Goal: Find specific page/section: Find specific page/section

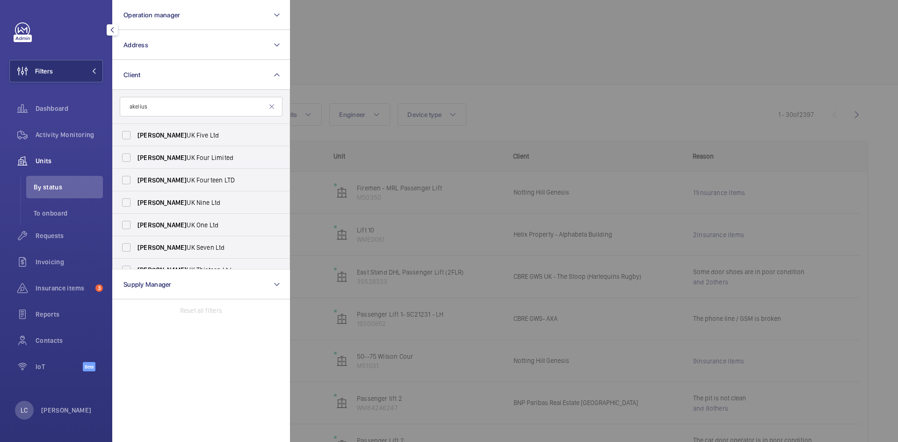
scroll to position [47, 0]
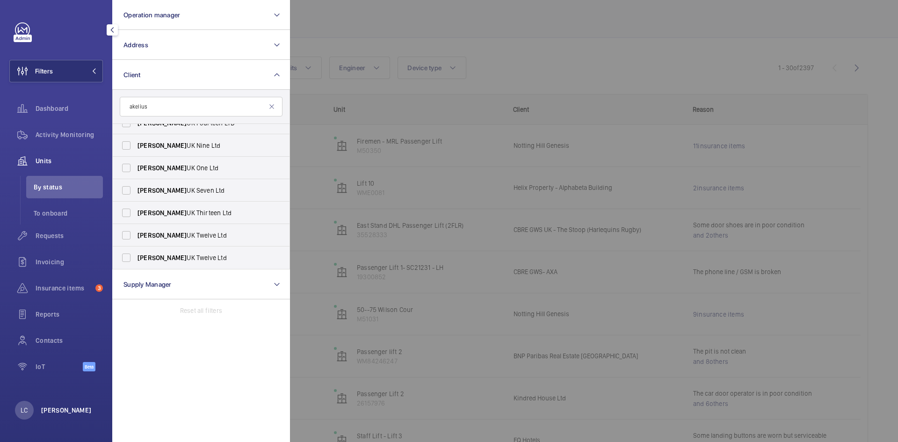
click at [69, 413] on p "[PERSON_NAME]" at bounding box center [66, 409] width 50 height 9
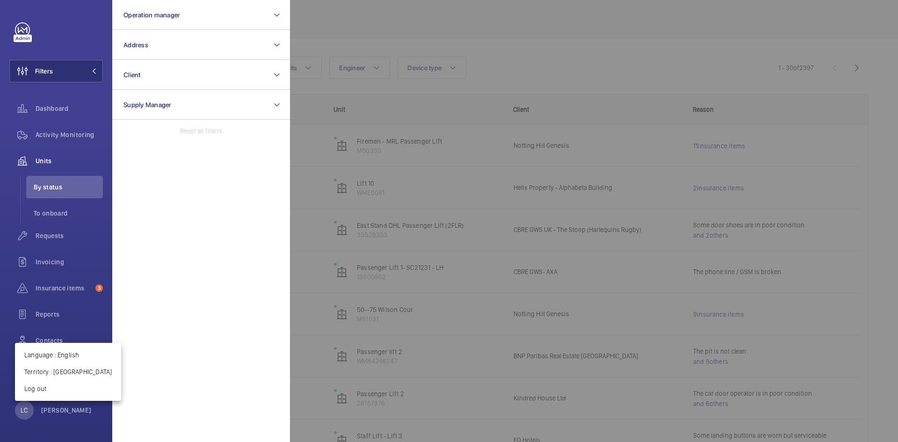
click at [340, 29] on div at bounding box center [449, 221] width 898 height 442
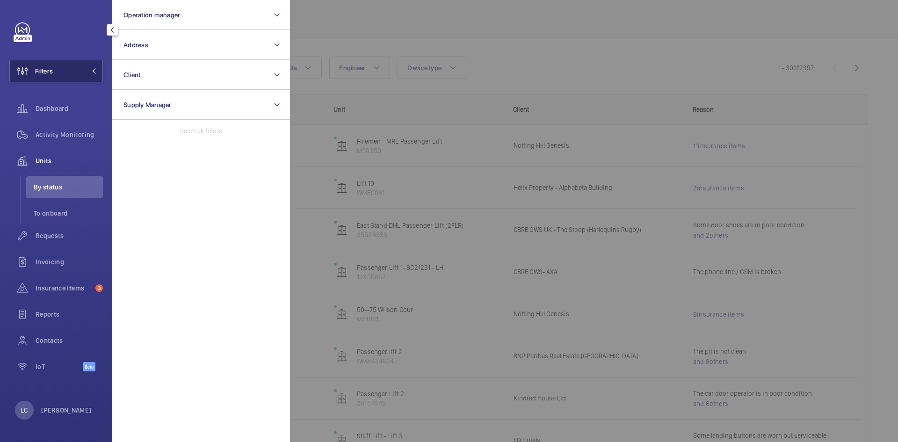
click at [43, 69] on span "Filters" at bounding box center [44, 70] width 18 height 9
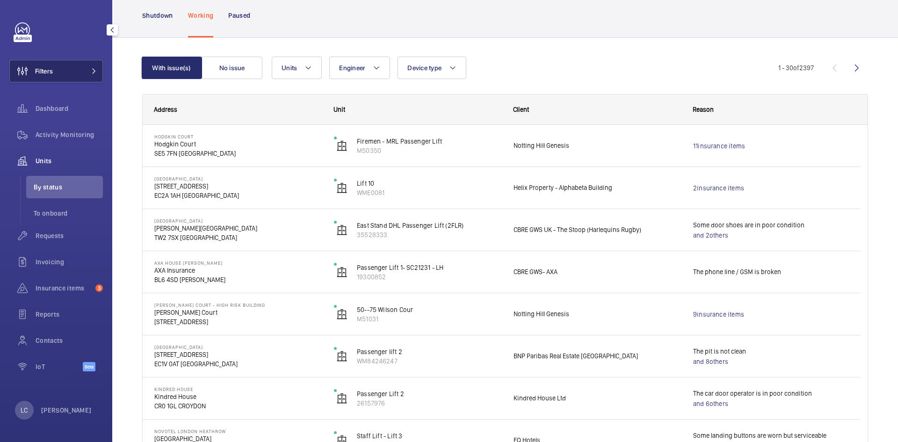
click at [56, 67] on button "Filters" at bounding box center [56, 71] width 94 height 22
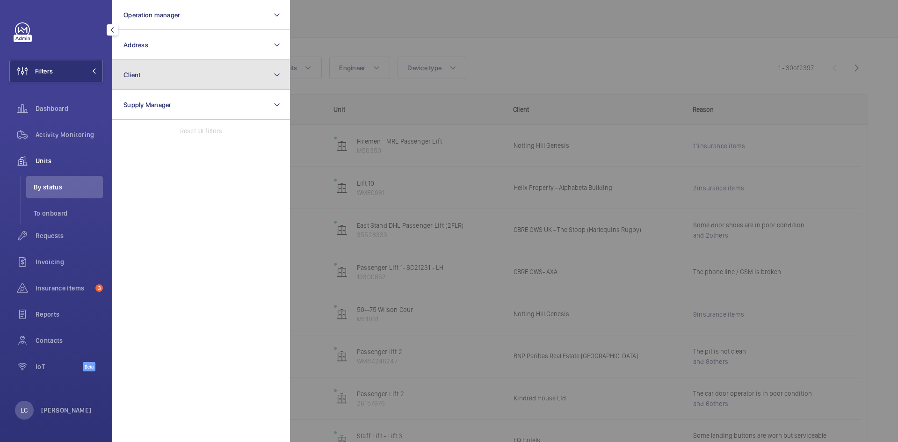
click at [118, 77] on button "Client" at bounding box center [201, 75] width 178 height 30
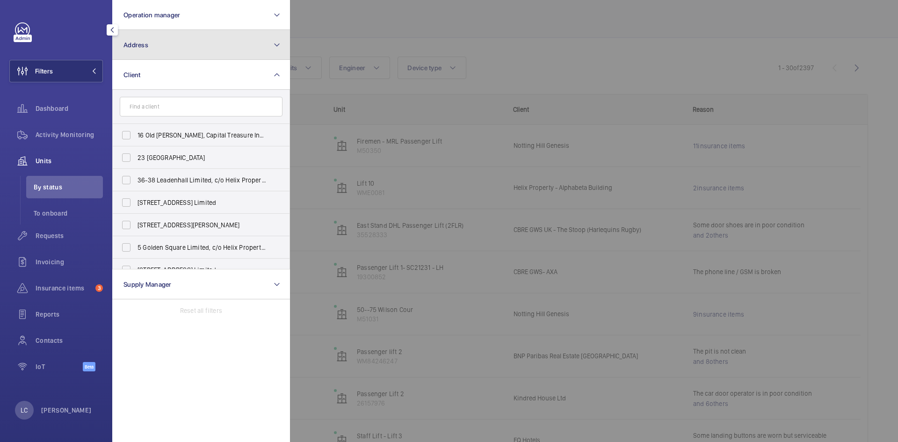
click at [146, 51] on button "Address" at bounding box center [201, 45] width 178 height 30
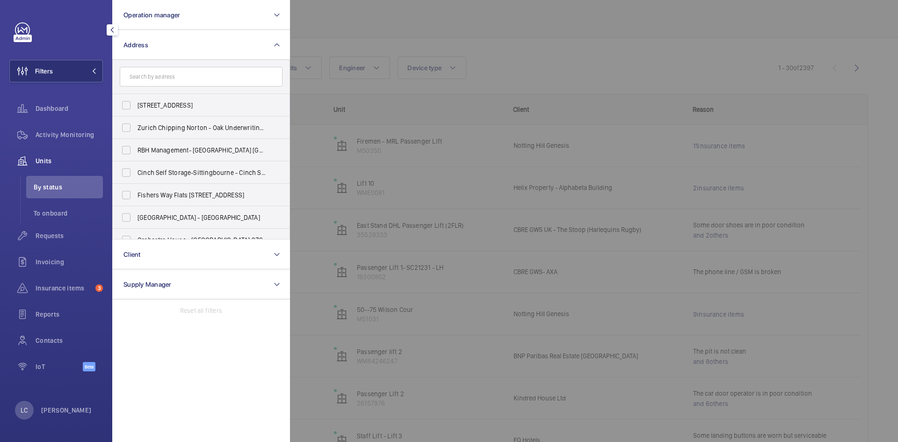
click at [144, 74] on input "text" at bounding box center [201, 77] width 163 height 20
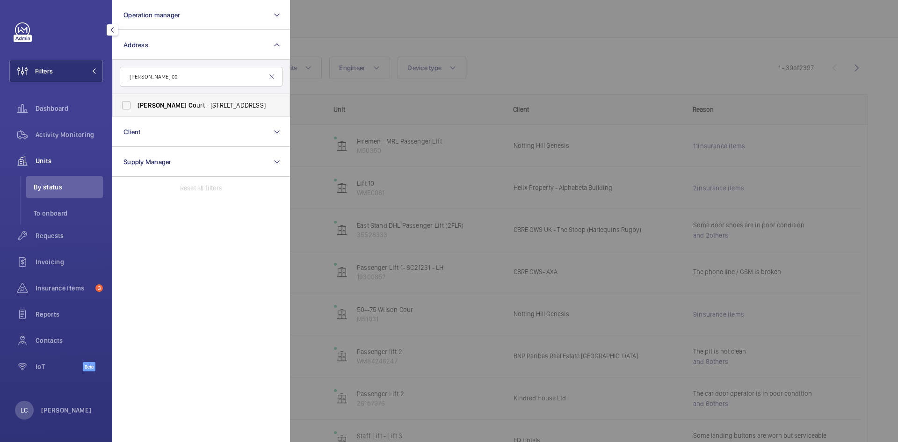
type input "[PERSON_NAME] co"
click at [150, 101] on span "[PERSON_NAME]" at bounding box center [161, 104] width 49 height 7
click at [136, 101] on input "[PERSON_NAME] Co urt - [STREET_ADDRESS]" at bounding box center [126, 105] width 19 height 19
checkbox input "true"
click at [455, 27] on div at bounding box center [739, 221] width 898 height 442
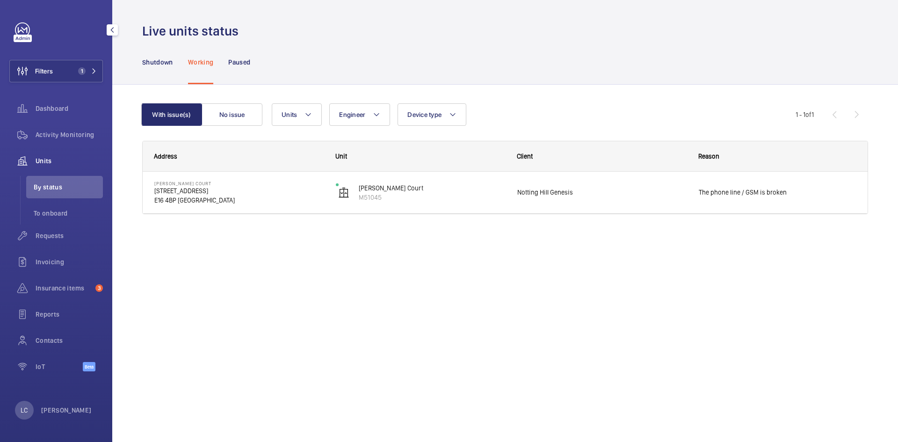
click at [51, 158] on span "Units" at bounding box center [69, 160] width 67 height 9
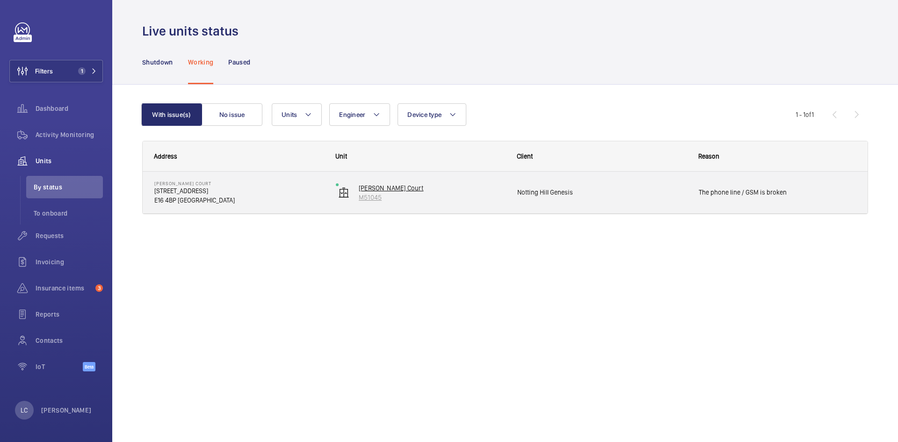
click at [368, 198] on p "M51045" at bounding box center [432, 197] width 146 height 9
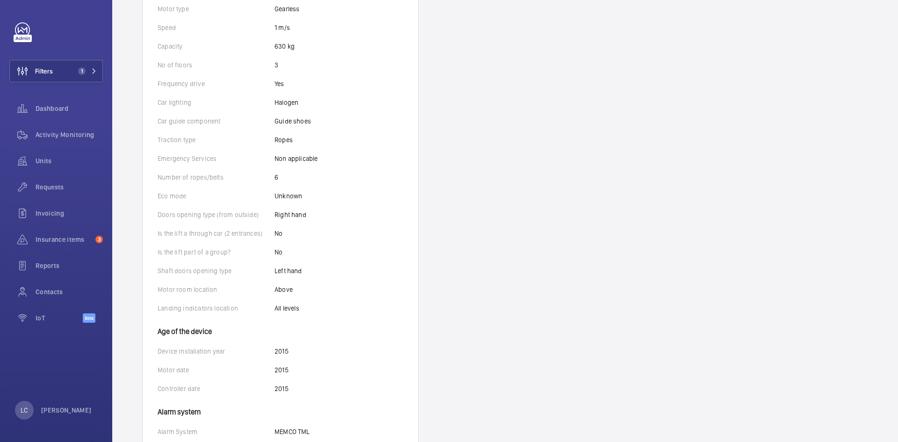
scroll to position [438, 0]
